Goal: Task Accomplishment & Management: Manage account settings

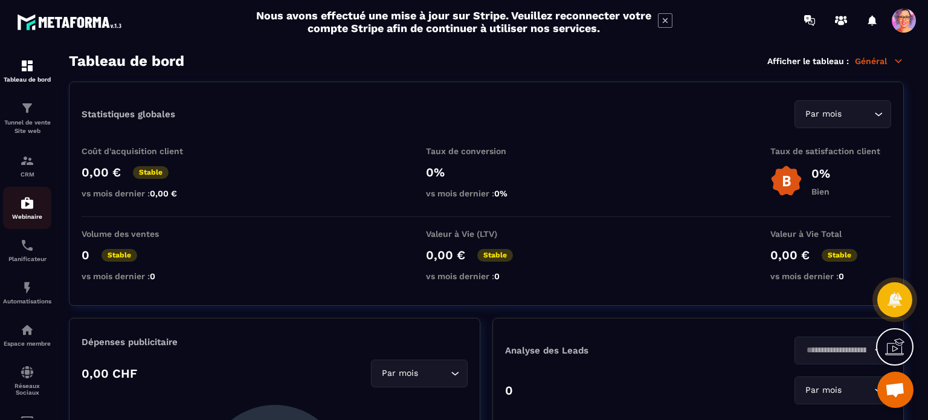
click at [25, 210] on img at bounding box center [27, 203] width 15 height 15
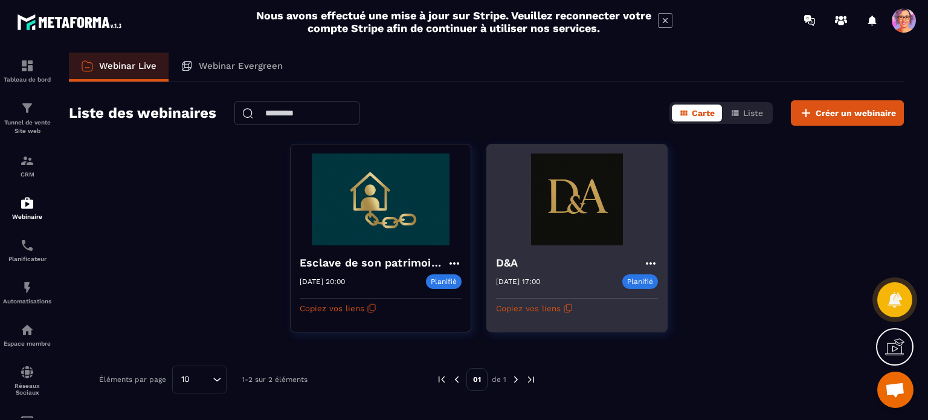
click at [566, 224] on img at bounding box center [577, 200] width 162 height 92
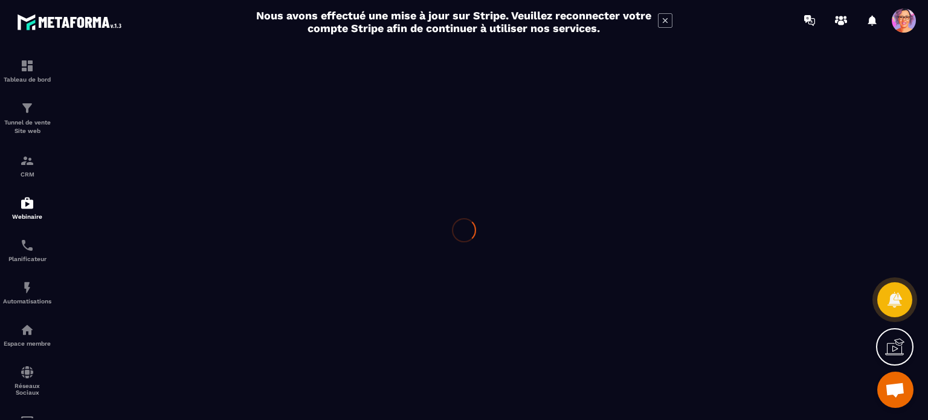
type input "***"
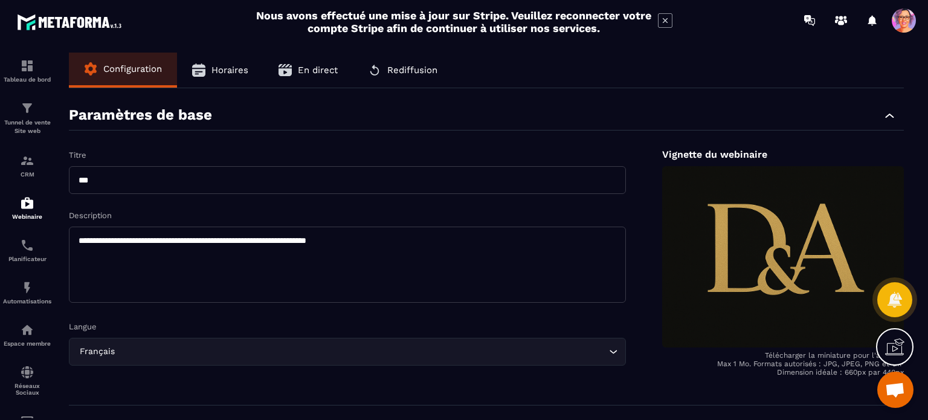
click at [375, 243] on textarea "**********" at bounding box center [347, 265] width 557 height 76
type textarea "*"
click at [128, 247] on textarea "**********" at bounding box center [347, 265] width 557 height 76
type textarea "**********"
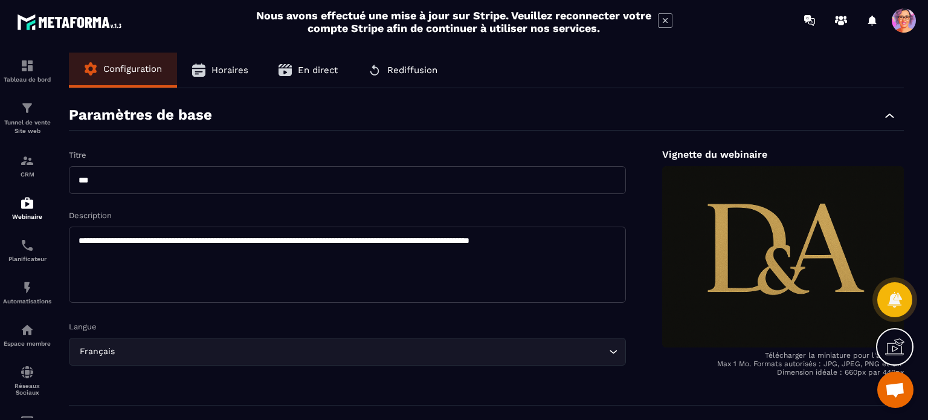
click at [423, 323] on div "Langue" at bounding box center [347, 325] width 557 height 11
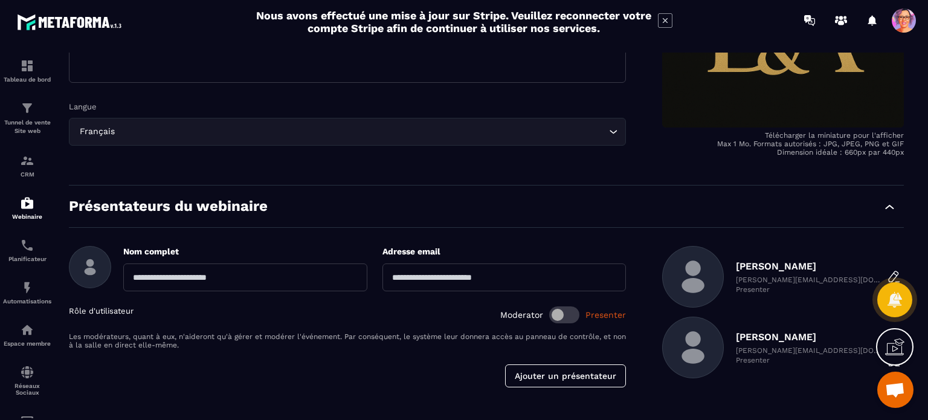
scroll to position [196, 0]
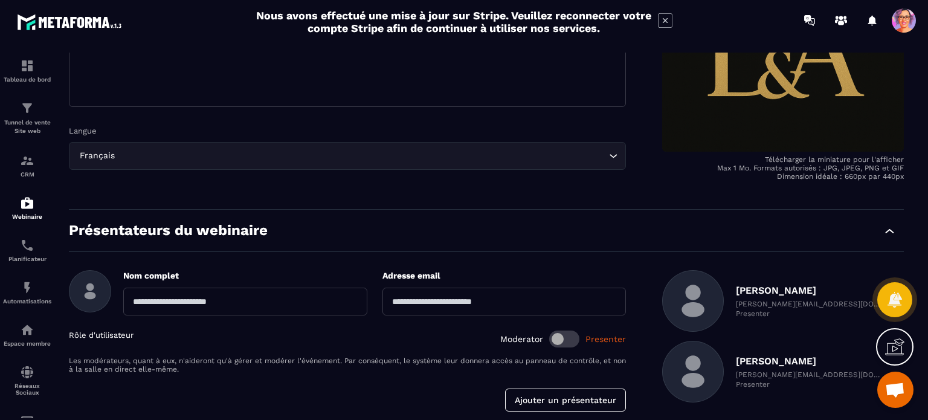
click at [197, 299] on input "text" at bounding box center [245, 302] width 244 height 28
type input "**********"
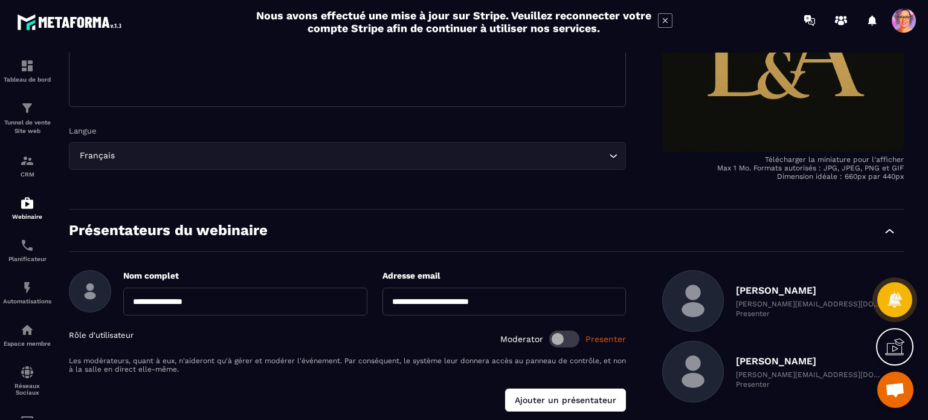
click at [545, 401] on button "Ajouter un présentateur" at bounding box center [565, 400] width 121 height 23
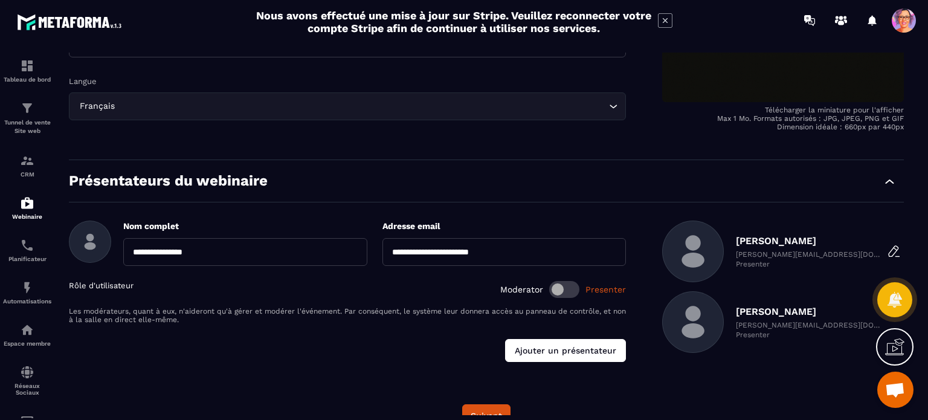
scroll to position [268, 0]
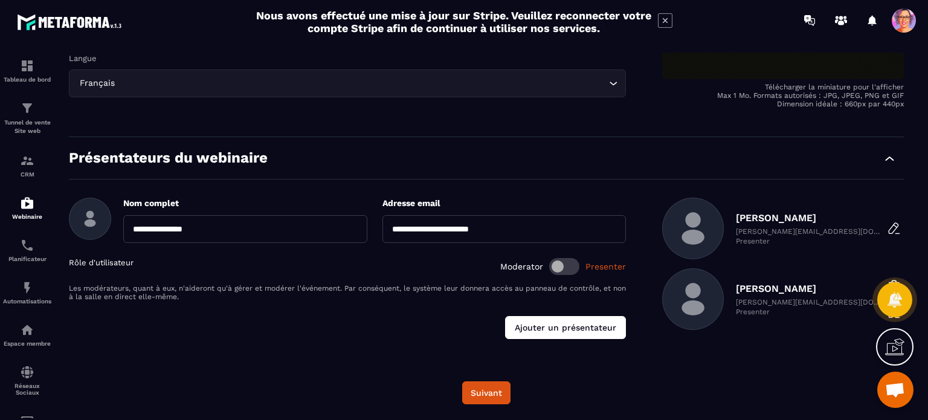
click at [564, 328] on button "Ajouter un présentateur" at bounding box center [565, 327] width 121 height 23
click at [558, 268] on span at bounding box center [564, 266] width 30 height 17
click at [554, 322] on button "Ajouter un présentateur" at bounding box center [565, 327] width 121 height 23
click at [538, 321] on button "Ajouter un présentateur" at bounding box center [565, 327] width 121 height 23
click at [577, 267] on span at bounding box center [564, 266] width 30 height 17
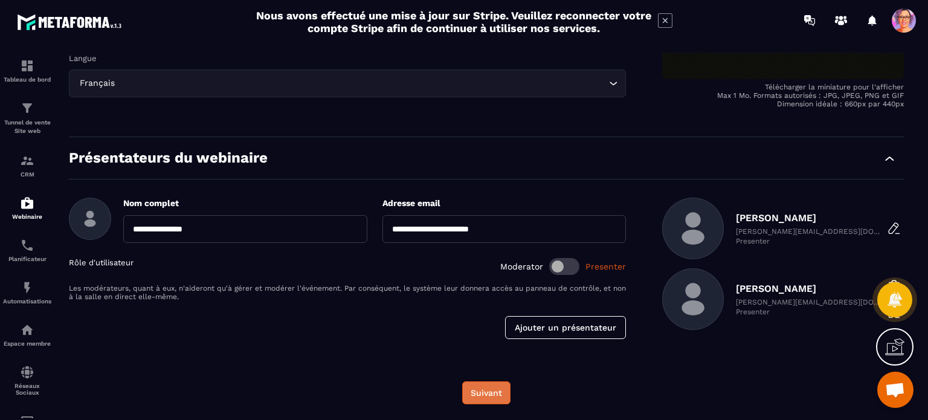
click at [487, 389] on button "Suivant" at bounding box center [486, 392] width 48 height 23
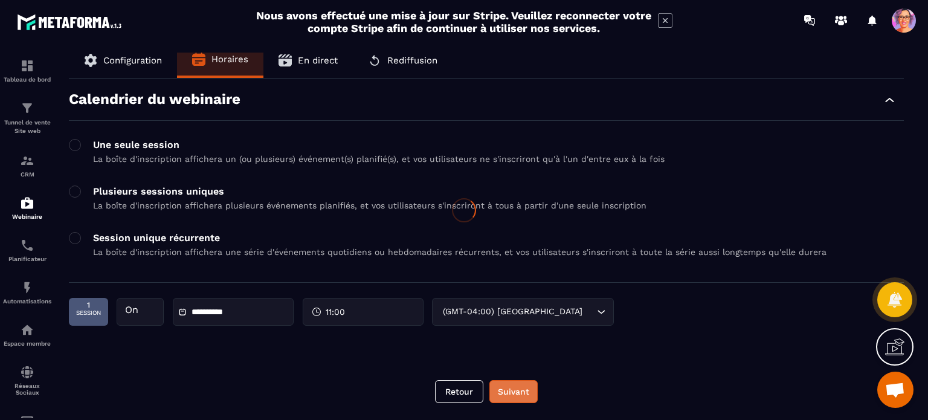
scroll to position [10, 0]
click at [603, 309] on div "**********" at bounding box center [341, 312] width 545 height 28
click at [602, 312] on div "**********" at bounding box center [341, 312] width 545 height 28
click at [181, 309] on icon at bounding box center [182, 312] width 8 height 8
click at [140, 152] on div "Une seule session La boîte d'inscription affichera un (ou plusieurs) événement(…" at bounding box center [379, 151] width 572 height 25
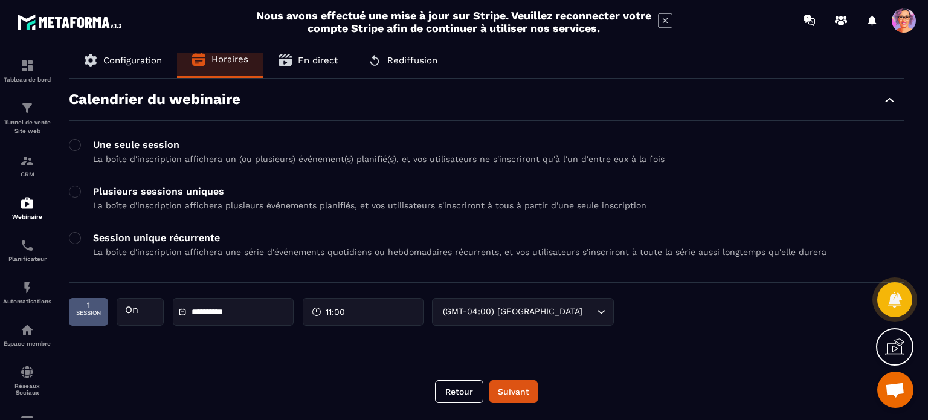
click at [341, 301] on div "**********" at bounding box center [341, 312] width 545 height 28
click at [25, 63] on img at bounding box center [27, 66] width 15 height 15
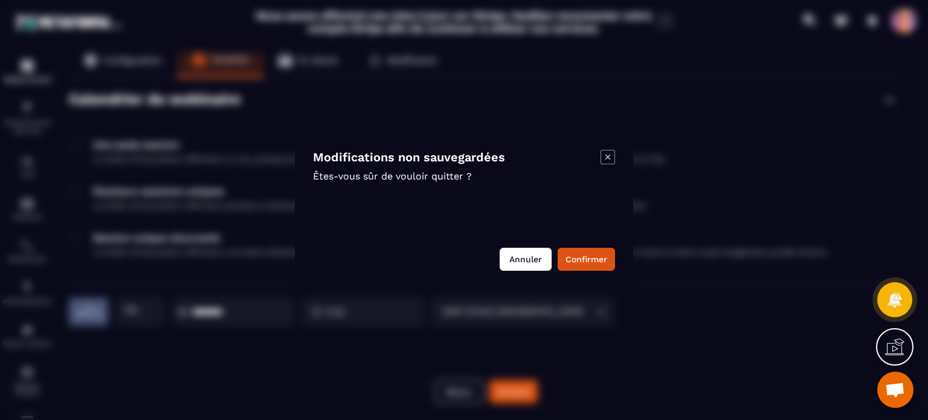
click at [529, 252] on button "Annuler" at bounding box center [526, 259] width 52 height 23
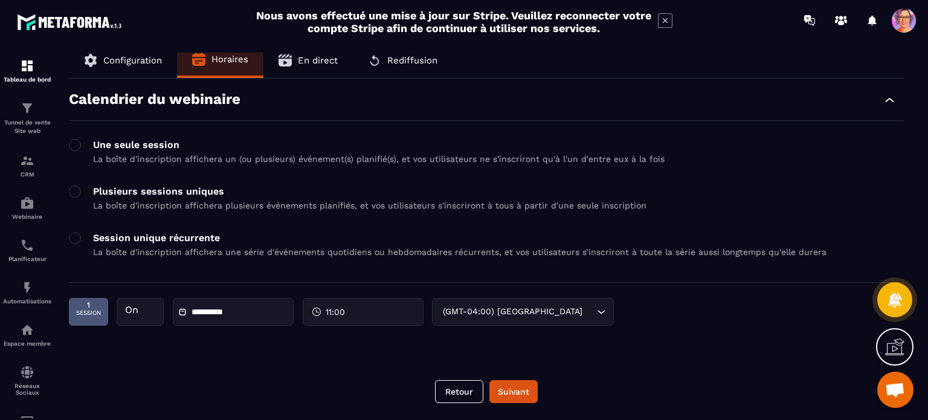
click at [604, 312] on div "**********" at bounding box center [341, 312] width 545 height 28
click at [511, 389] on button "Suivant" at bounding box center [514, 391] width 48 height 23
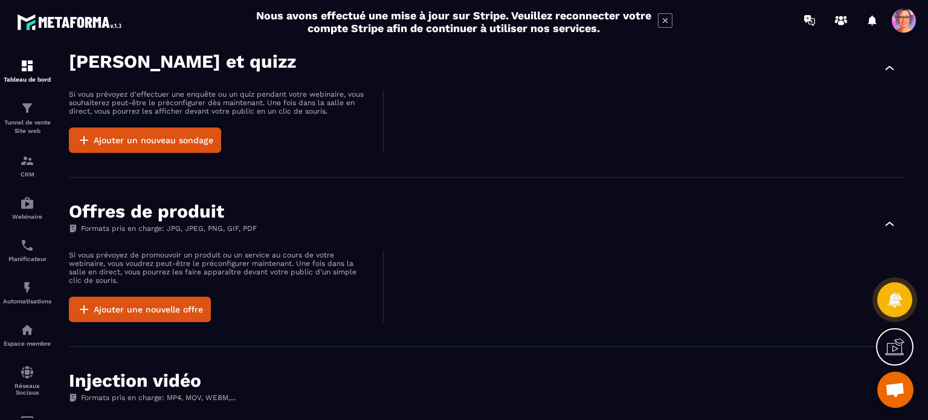
scroll to position [276, 0]
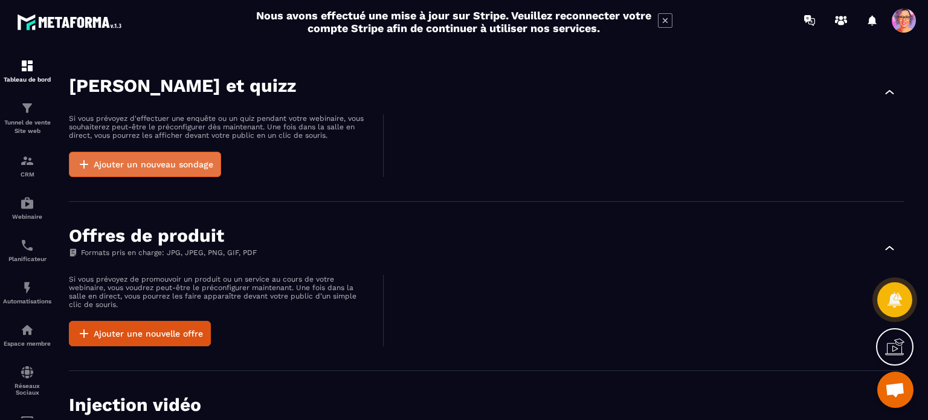
click at [107, 154] on button "Ajouter un nouveau sondage" at bounding box center [145, 164] width 152 height 25
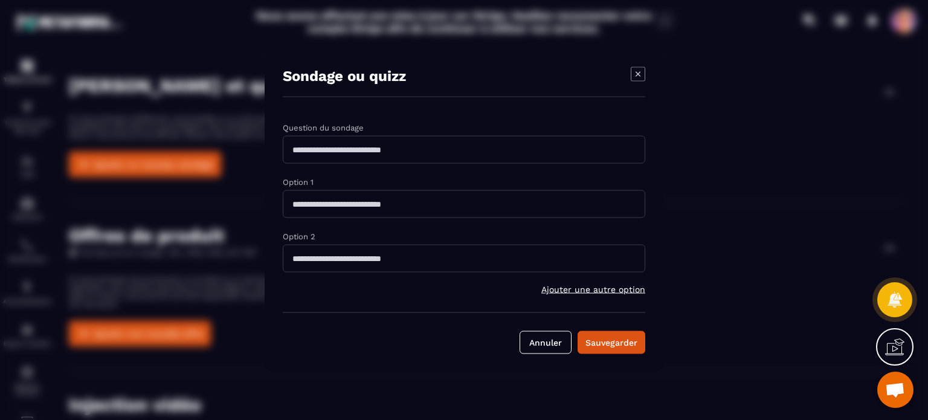
click at [307, 150] on input "Modal window" at bounding box center [464, 149] width 363 height 28
type input "**********"
click at [520, 331] on button "Annuler" at bounding box center [546, 342] width 52 height 23
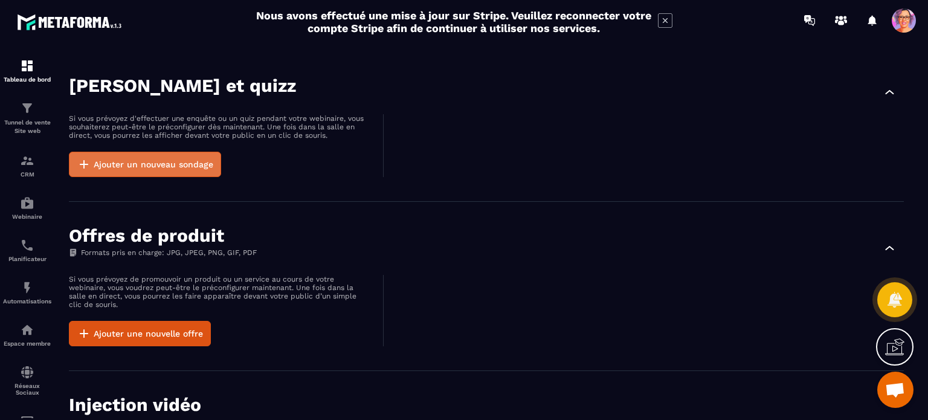
click at [114, 163] on button "Ajouter un nouveau sondage" at bounding box center [145, 164] width 152 height 25
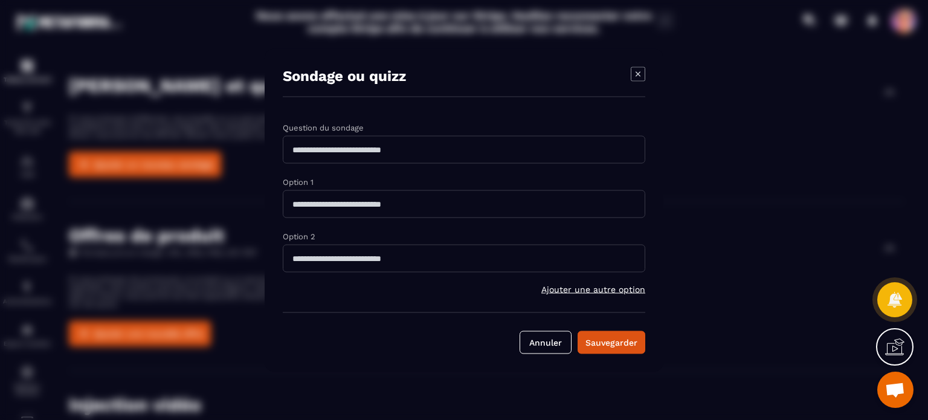
click at [312, 154] on input "Modal window" at bounding box center [464, 149] width 363 height 28
type input "**********"
click at [520, 331] on button "Annuler" at bounding box center [546, 342] width 52 height 23
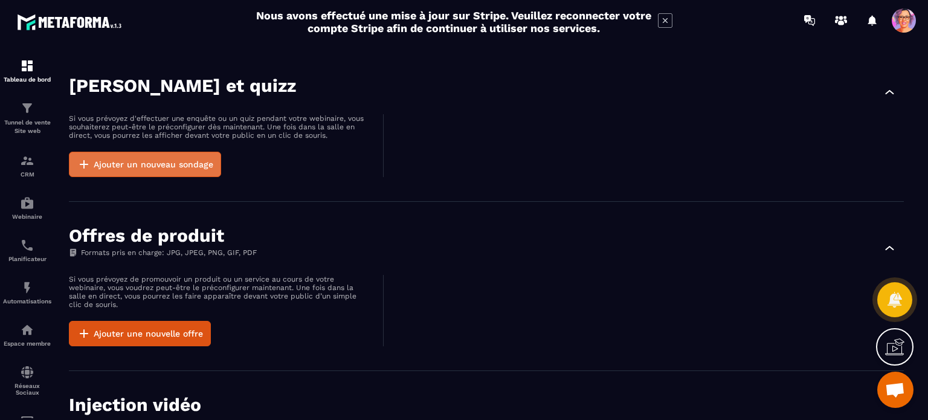
click at [121, 160] on button "Ajouter un nouveau sondage" at bounding box center [145, 164] width 152 height 25
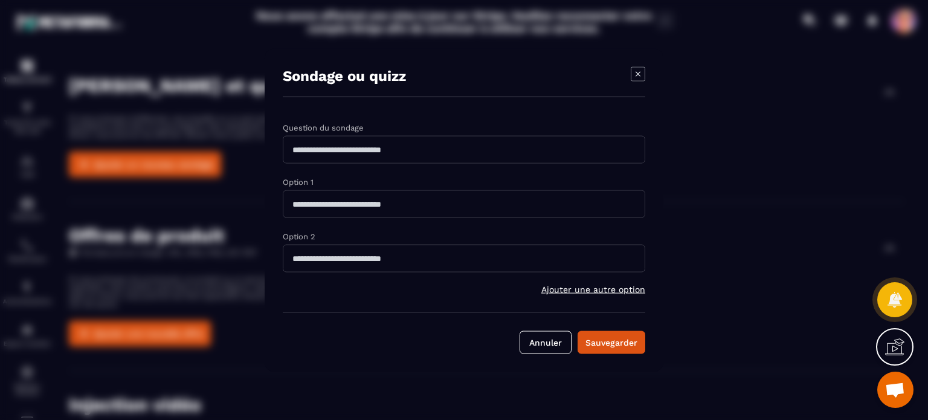
click at [297, 156] on input "Modal window" at bounding box center [464, 149] width 363 height 28
type input "**********"
click at [559, 286] on span "Ajouter une autre option" at bounding box center [593, 289] width 104 height 10
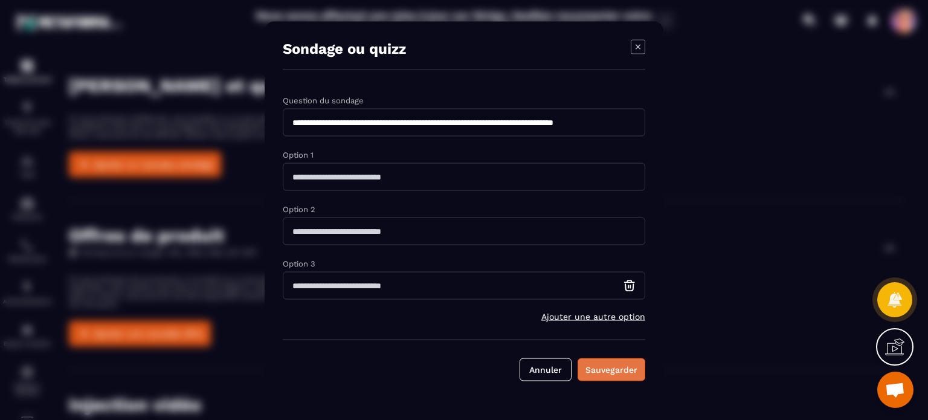
click at [607, 369] on div "Sauvegarder" at bounding box center [612, 369] width 52 height 12
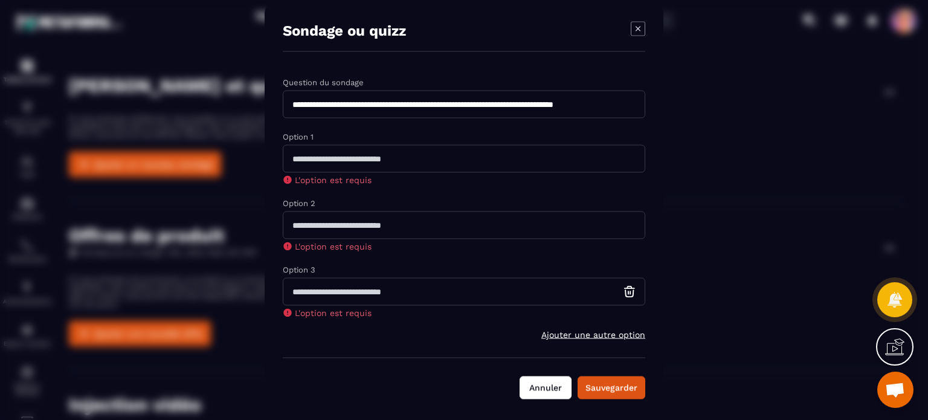
click at [553, 386] on button "Annuler" at bounding box center [546, 387] width 52 height 23
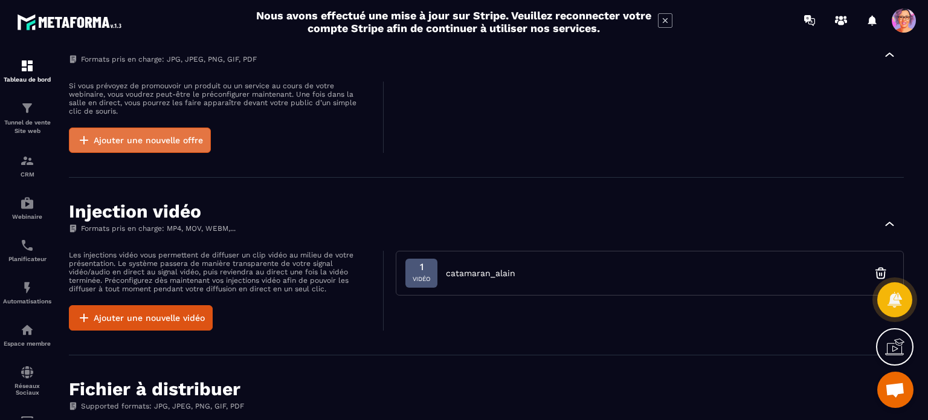
scroll to position [493, 0]
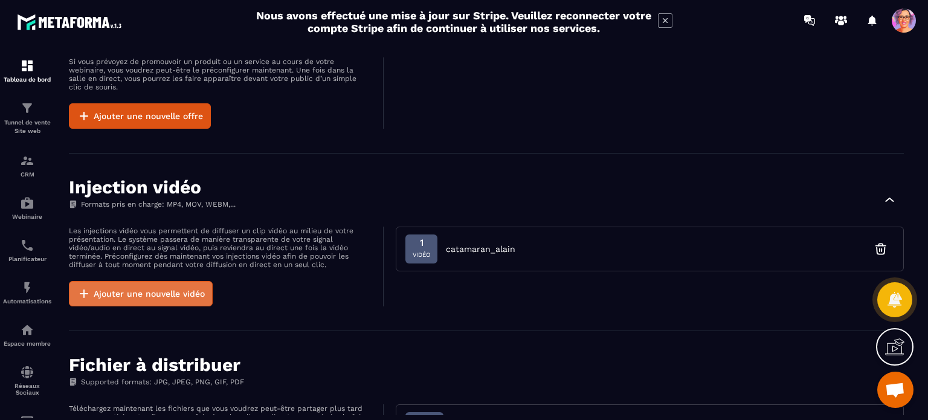
click at [102, 291] on button "Ajouter une nouvelle vidéo" at bounding box center [141, 293] width 144 height 25
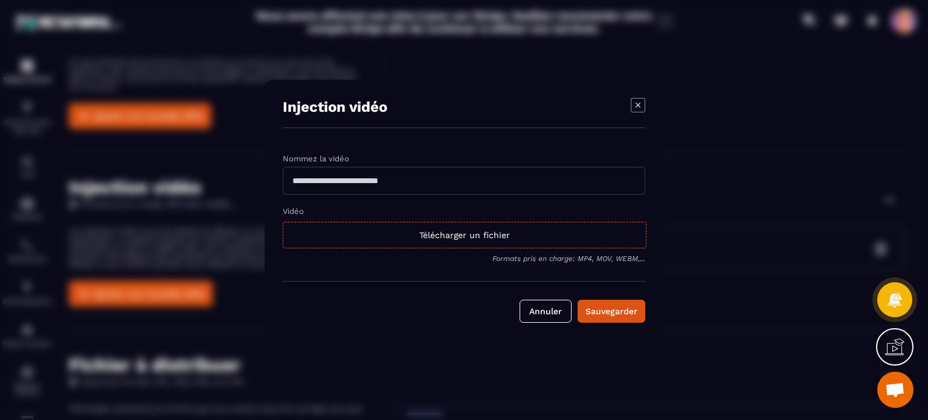
click at [335, 185] on input "Modal window" at bounding box center [464, 181] width 363 height 28
type input "**********"
click at [442, 231] on div "Télécharger un fichier" at bounding box center [465, 235] width 364 height 27
click at [0, 0] on input "Vidéo Télécharger un fichier" at bounding box center [0, 0] width 0 height 0
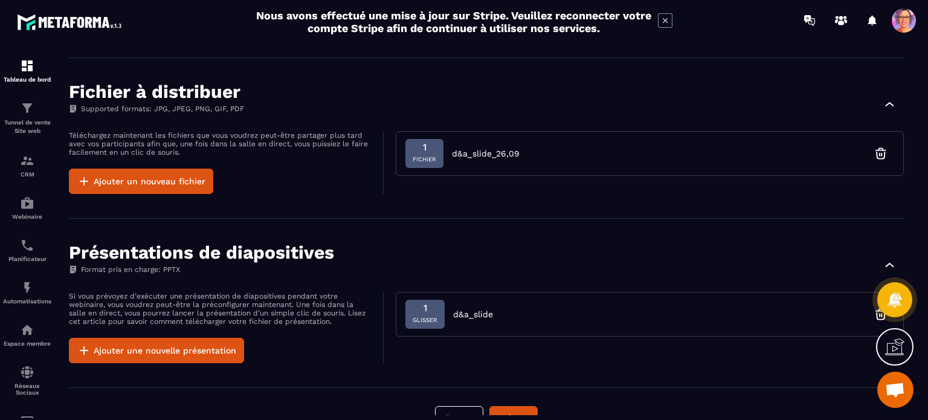
scroll to position [795, 0]
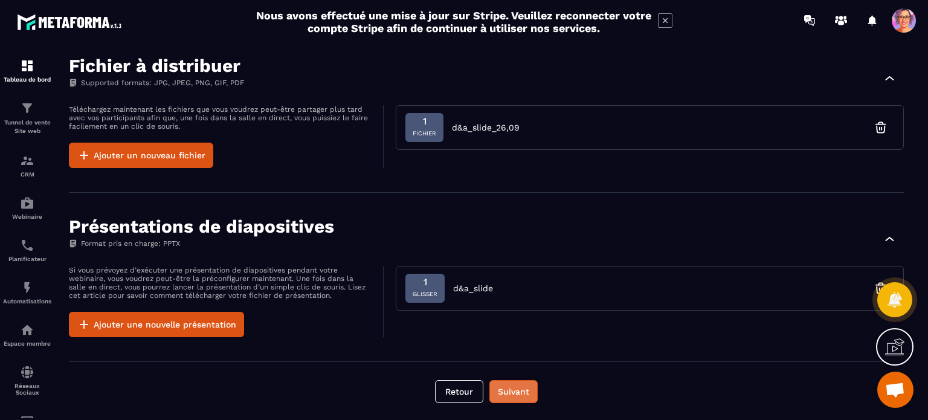
click at [506, 390] on button "Suivant" at bounding box center [514, 391] width 48 height 23
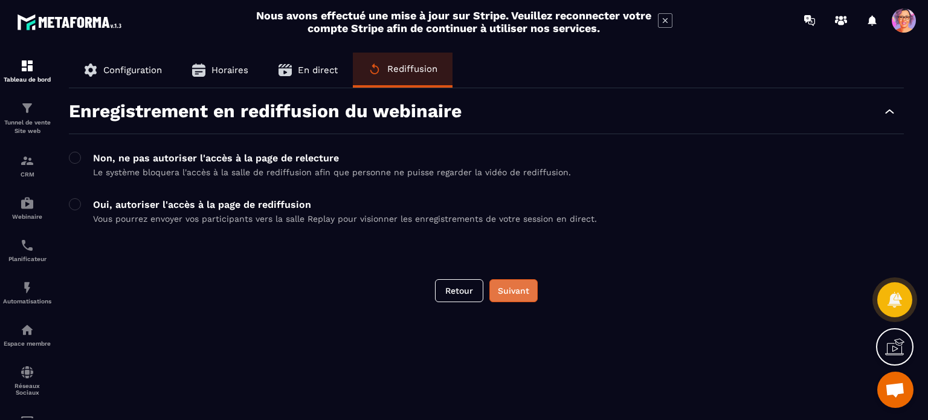
click at [512, 286] on button "Suivant" at bounding box center [514, 290] width 48 height 23
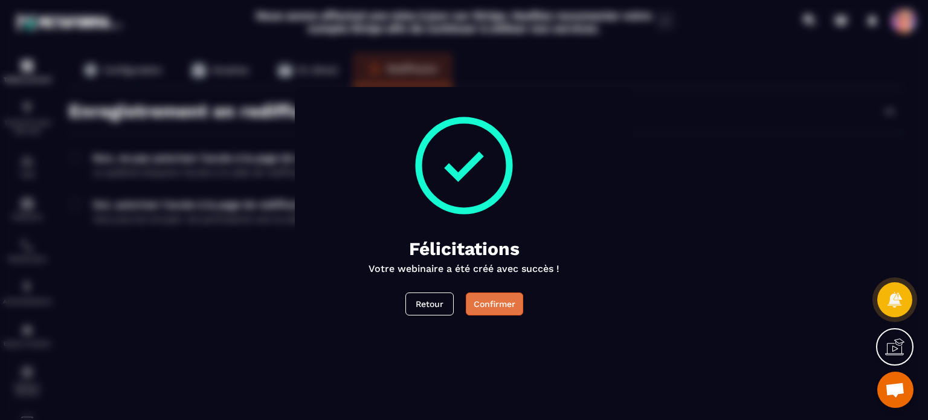
click at [495, 297] on button "Confirmer" at bounding box center [494, 303] width 57 height 23
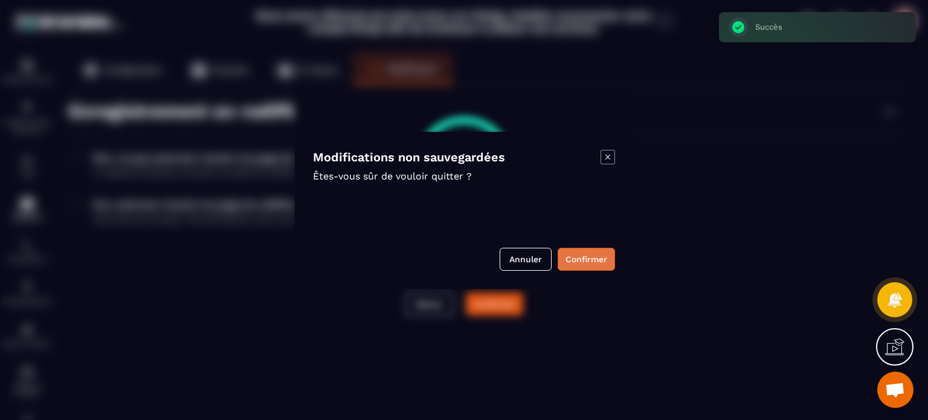
click at [588, 256] on button "Confirmer" at bounding box center [586, 259] width 57 height 23
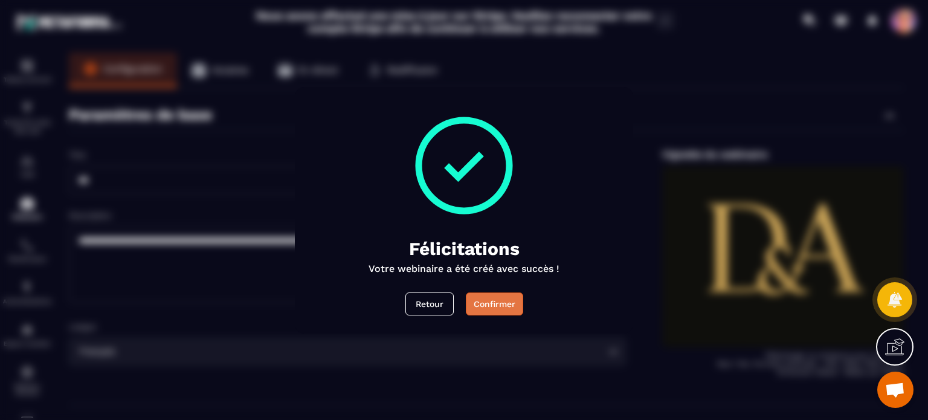
click at [485, 305] on button "Confirmer" at bounding box center [494, 303] width 57 height 23
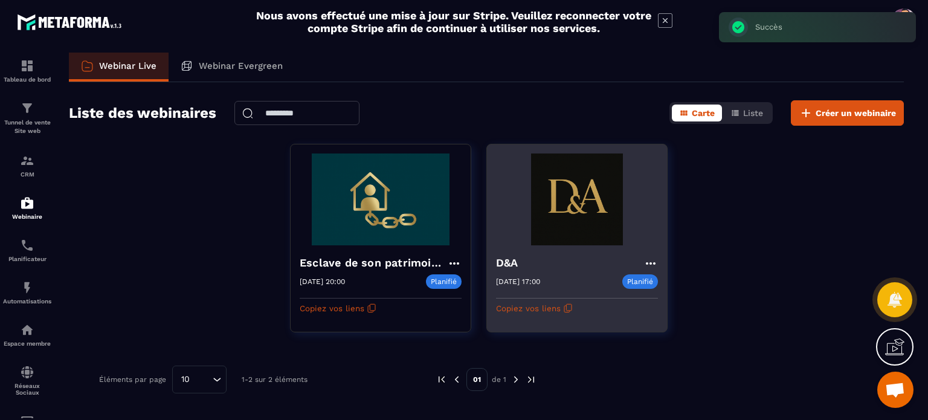
click at [574, 216] on img at bounding box center [577, 200] width 162 height 92
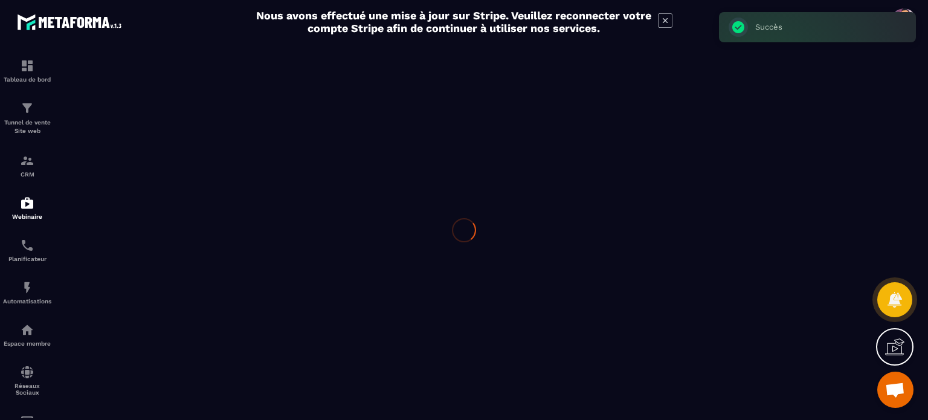
type input "***"
type textarea "**********"
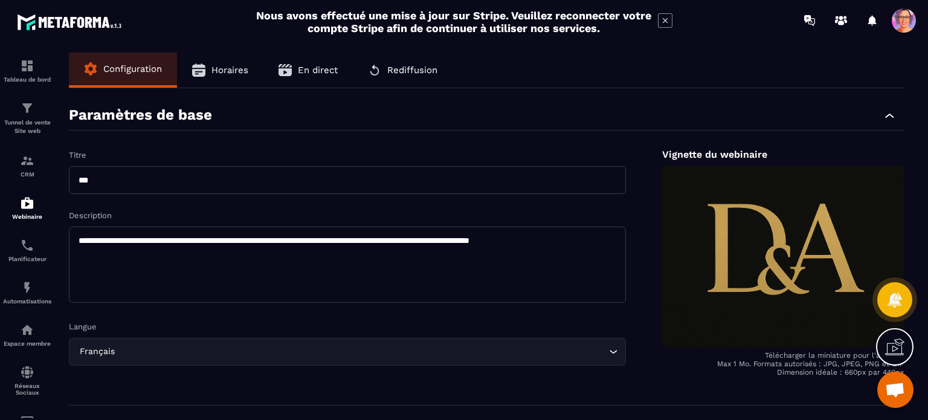
click at [224, 75] on span "Horaires" at bounding box center [230, 70] width 37 height 11
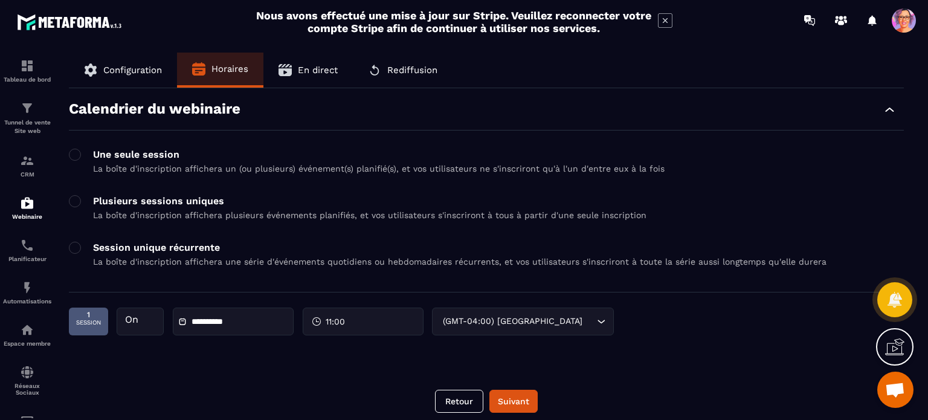
click at [93, 320] on span "session" at bounding box center [88, 322] width 25 height 7
click at [126, 318] on div "On" at bounding box center [140, 322] width 47 height 28
click at [131, 209] on div "Plusieurs sessions uniques La boîte d'inscription affichera plusieurs événement…" at bounding box center [370, 207] width 554 height 25
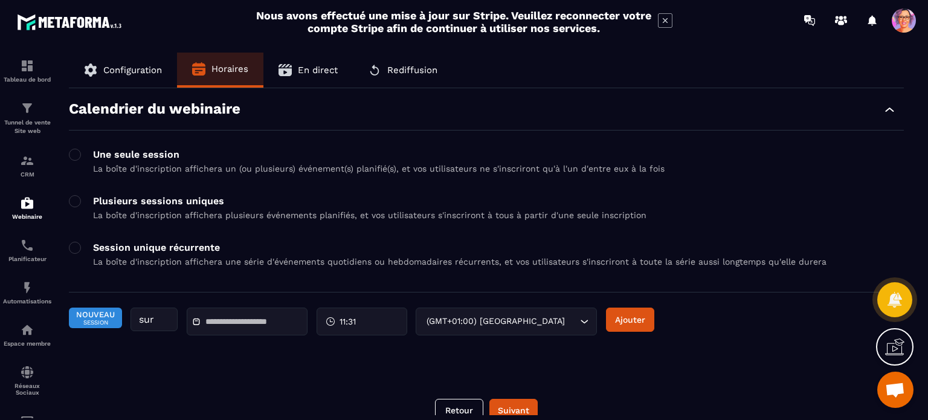
click at [147, 319] on div "sur" at bounding box center [154, 320] width 47 height 24
click at [212, 320] on input "text" at bounding box center [247, 321] width 85 height 9
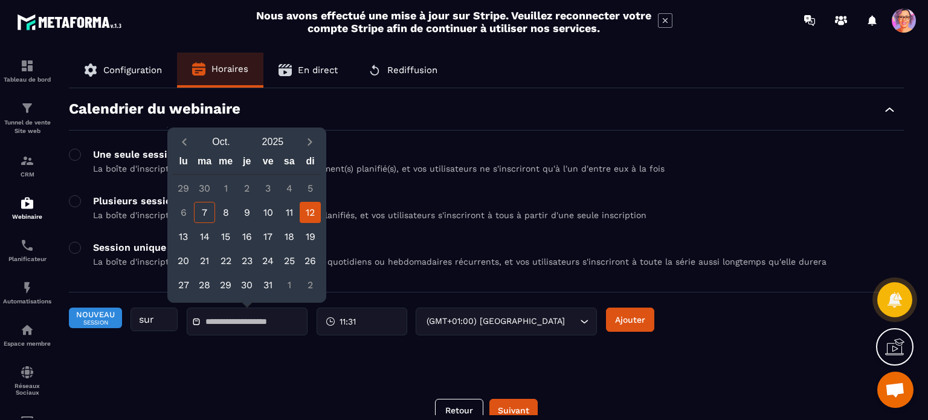
click at [312, 215] on div "12" at bounding box center [310, 212] width 21 height 21
type input "**********"
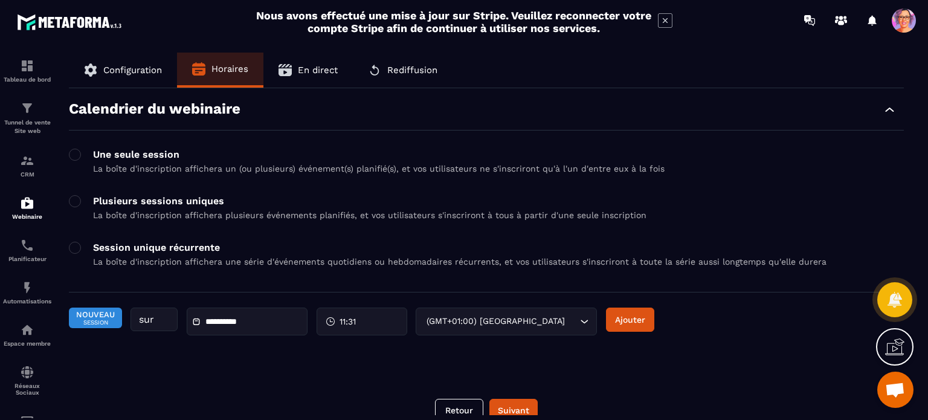
click at [351, 316] on span "11:31" at bounding box center [348, 321] width 16 height 12
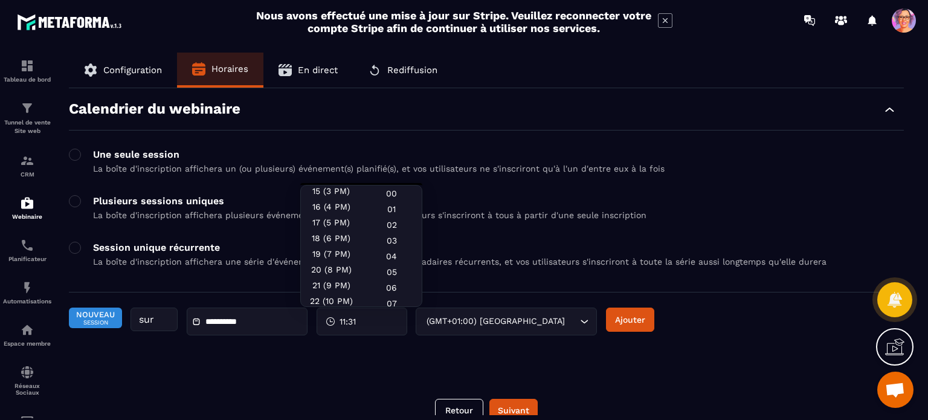
scroll to position [234, 0]
click at [322, 241] on div "18 (6 PM)" at bounding box center [331, 242] width 60 height 16
click at [392, 195] on div "00" at bounding box center [391, 194] width 60 height 16
click at [625, 318] on button "Ajouter" at bounding box center [630, 320] width 48 height 24
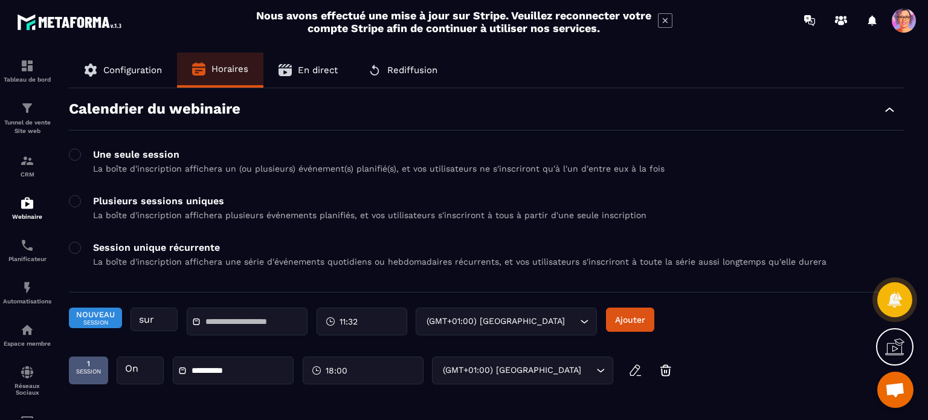
click at [319, 68] on span "En direct" at bounding box center [318, 70] width 40 height 11
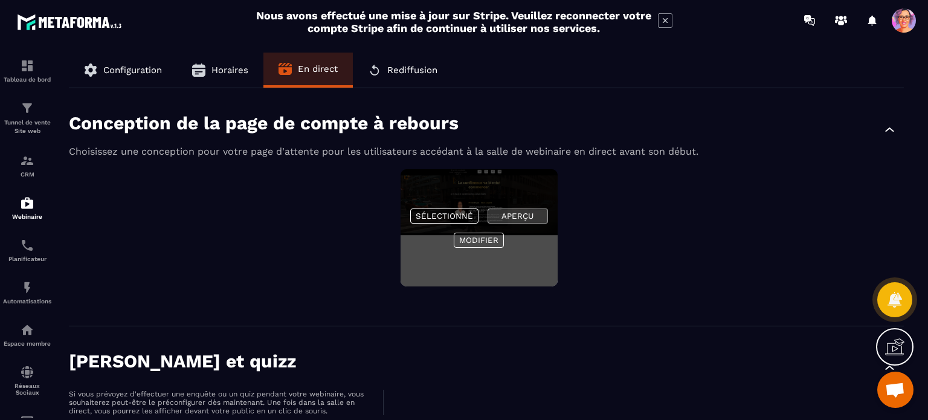
click at [508, 212] on button "Aperçu" at bounding box center [518, 215] width 60 height 15
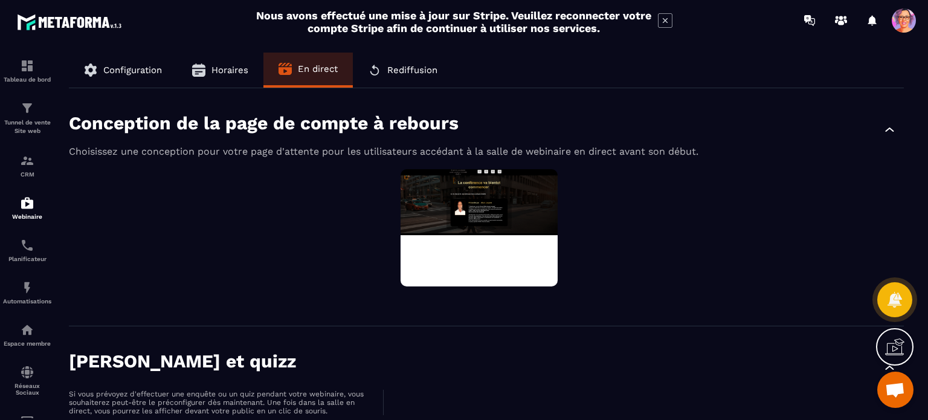
click at [85, 394] on p "Si vous prévoyez d'effectuer une enquête ou un quiz pendant votre webinaire, vo…" at bounding box center [220, 402] width 302 height 25
drag, startPoint x: 424, startPoint y: 66, endPoint x: 400, endPoint y: 72, distance: 24.9
click at [400, 72] on span "Rediffusion" at bounding box center [412, 70] width 50 height 11
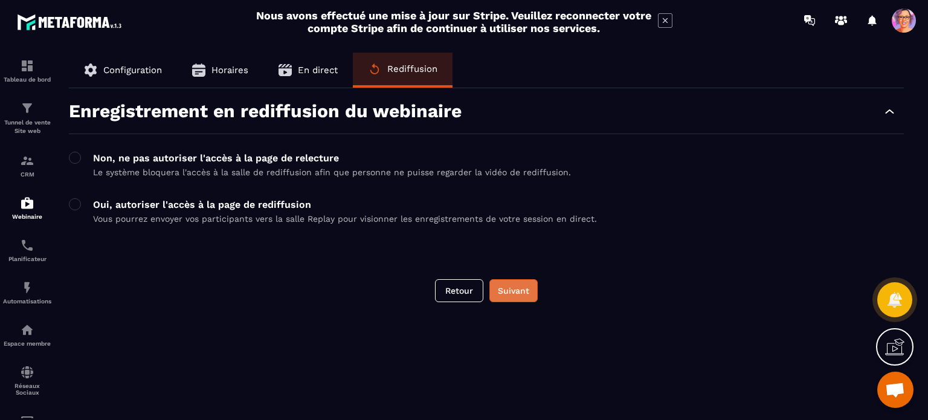
click at [515, 290] on button "Suivant" at bounding box center [514, 290] width 48 height 23
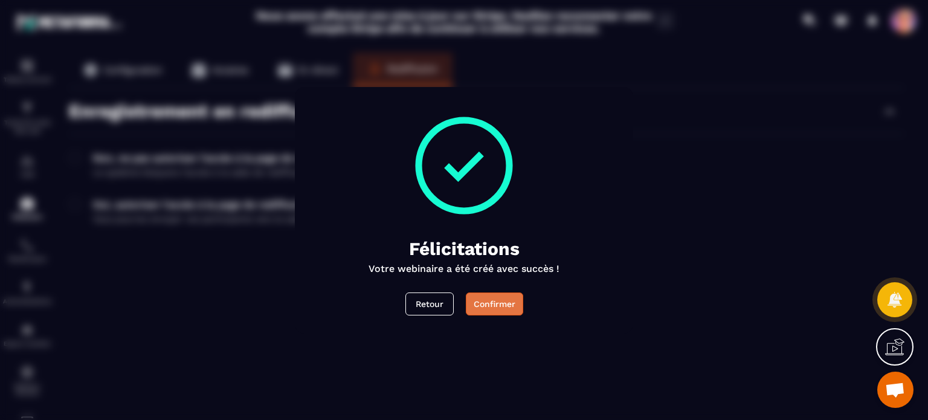
click at [489, 302] on button "Confirmer" at bounding box center [494, 303] width 57 height 23
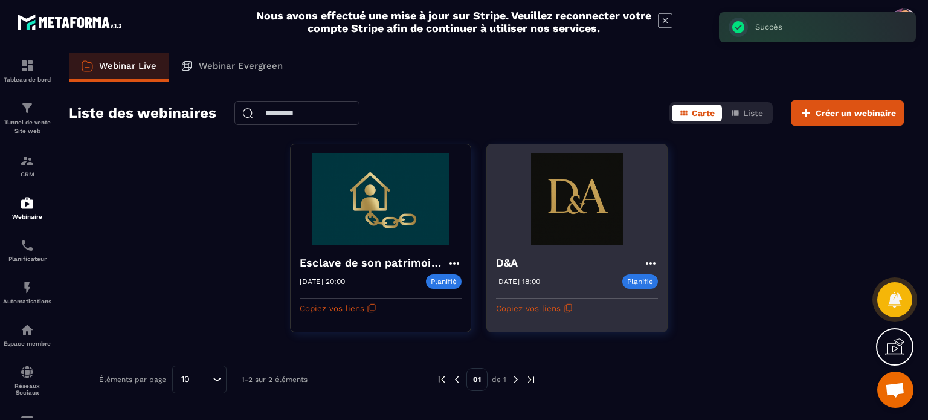
click at [556, 233] on img at bounding box center [577, 200] width 162 height 92
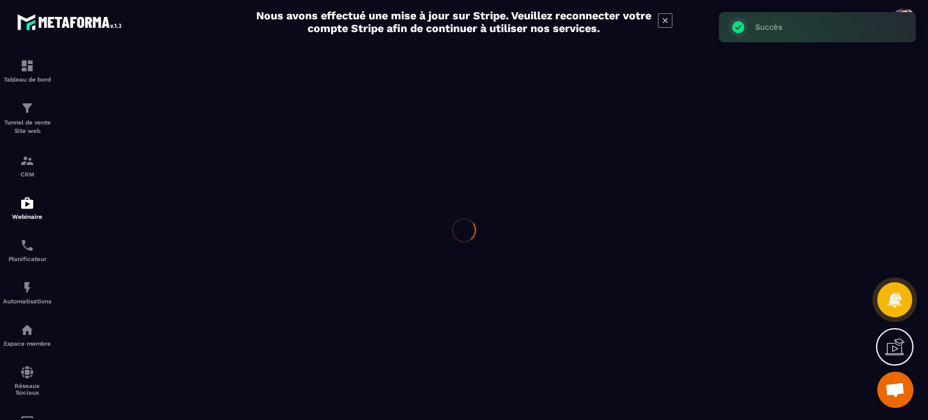
type input "***"
type textarea "**********"
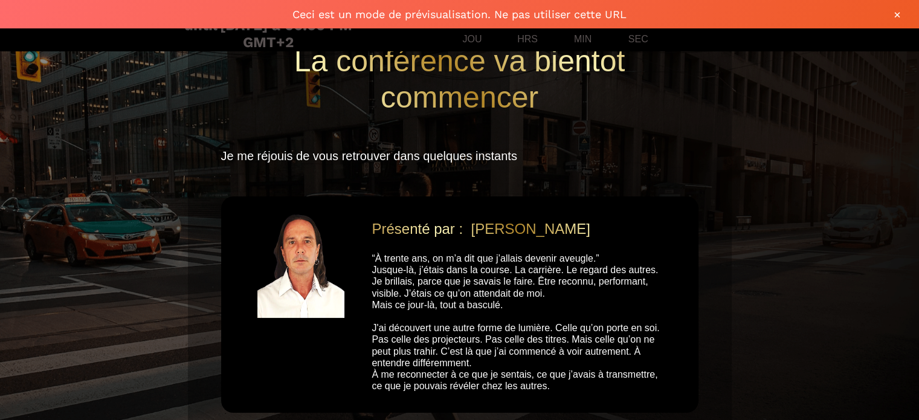
scroll to position [30, 0]
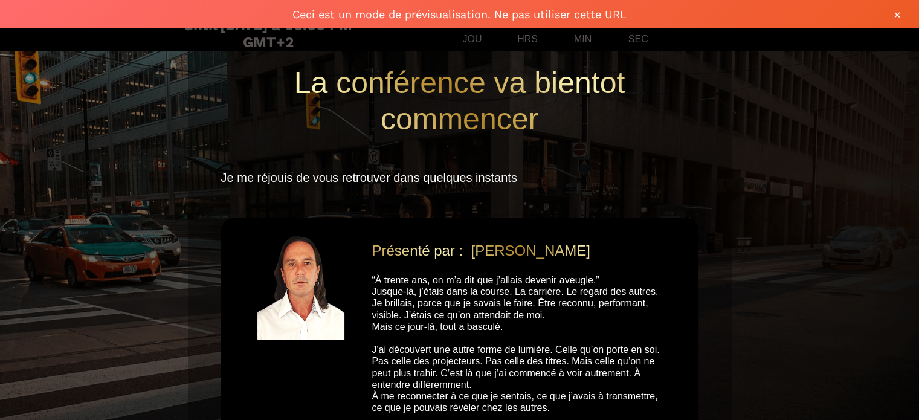
click at [417, 82] on h2 "La conférence va bientot commencer" at bounding box center [459, 101] width 477 height 85
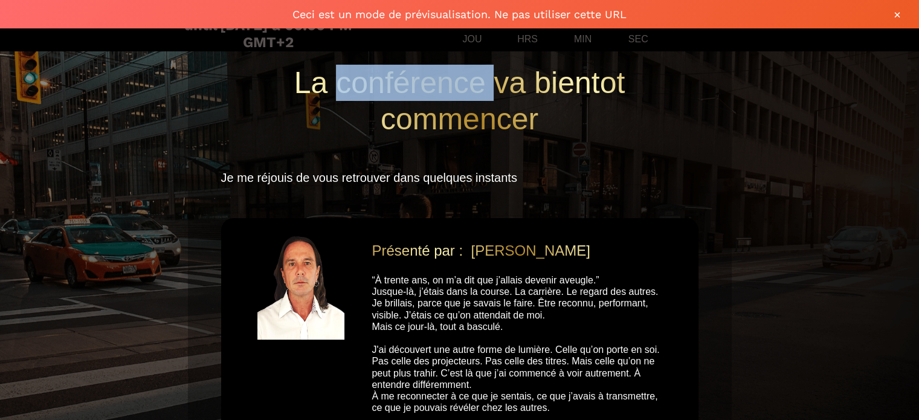
click at [417, 82] on h2 "La conférence va bientot commencer" at bounding box center [459, 101] width 477 height 85
click at [479, 101] on div at bounding box center [479, 101] width 0 height 0
click at [360, 84] on h2 "La conférence va bientot commencer" at bounding box center [459, 101] width 477 height 85
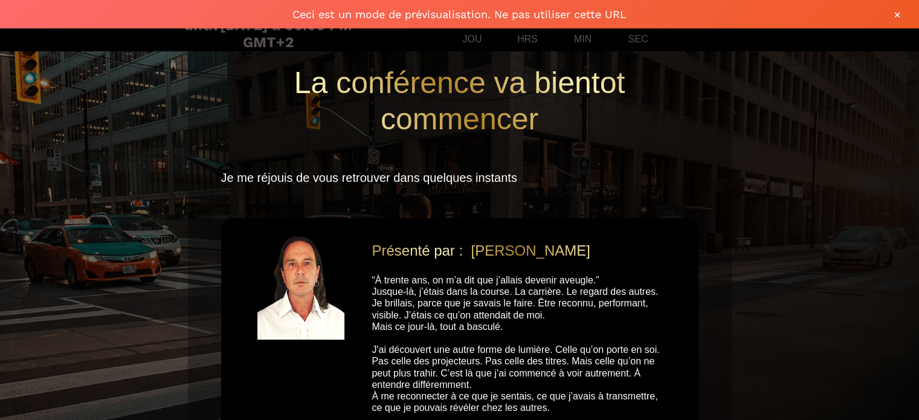
click at [338, 79] on h2 "La conférence va bientot commencer" at bounding box center [459, 101] width 477 height 85
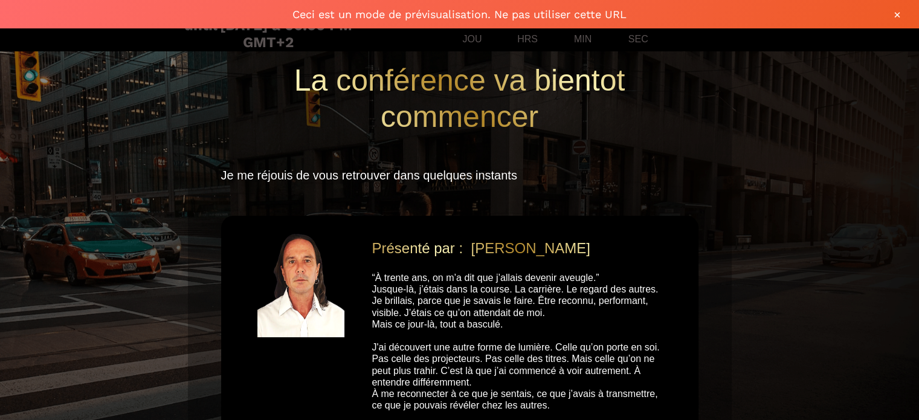
scroll to position [0, 0]
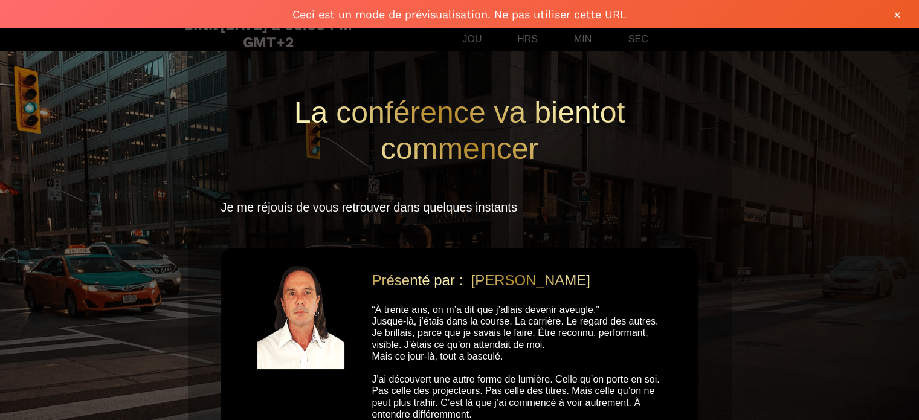
click at [423, 111] on h2 "La conférence va bientot commencer" at bounding box center [459, 130] width 477 height 85
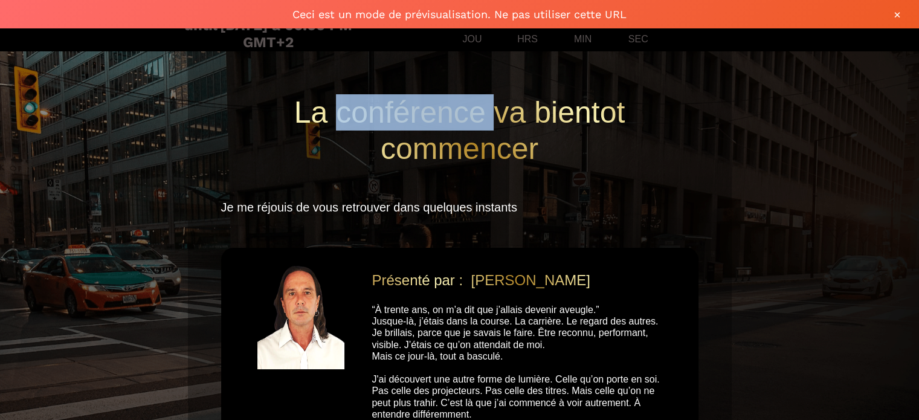
click at [423, 111] on h2 "La conférence va bientot commencer" at bounding box center [459, 130] width 477 height 85
